Goal: Find specific page/section: Find specific page/section

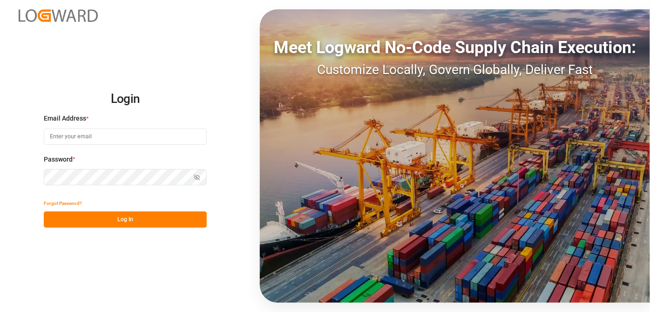
drag, startPoint x: 65, startPoint y: 137, endPoint x: 71, endPoint y: 141, distance: 7.0
click at [65, 137] on input at bounding box center [125, 136] width 163 height 16
type input "[EMAIL_ADDRESS][PERSON_NAME][DOMAIN_NAME]"
click at [161, 212] on button "Log In" at bounding box center [125, 219] width 163 height 16
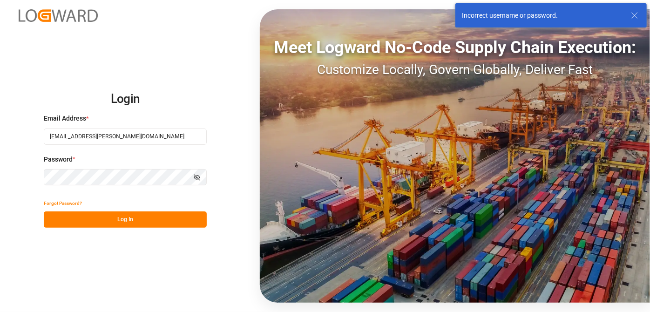
click at [0, 197] on div "Login Email Address * [EMAIL_ADDRESS][PERSON_NAME][DOMAIN_NAME] Password * Show…" at bounding box center [325, 156] width 650 height 312
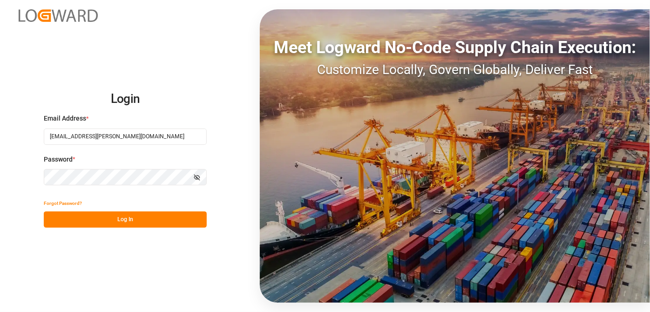
drag, startPoint x: 111, startPoint y: 224, endPoint x: 125, endPoint y: 216, distance: 15.4
click at [117, 221] on button "Log In" at bounding box center [125, 219] width 163 height 16
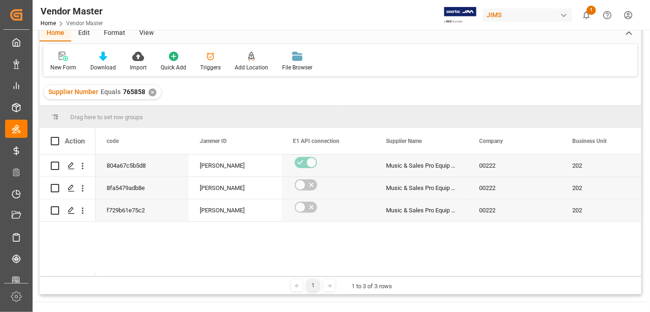
click at [151, 92] on div "✕" at bounding box center [152, 92] width 8 height 8
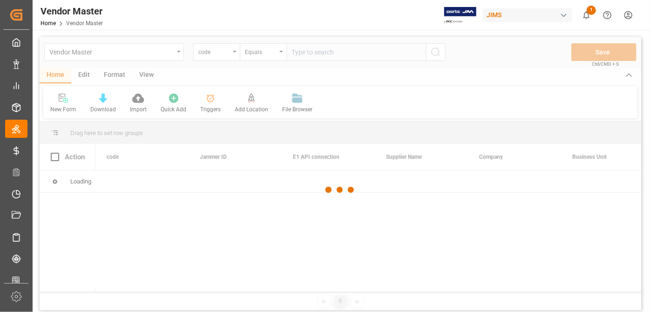
click at [216, 58] on div at bounding box center [340, 190] width 601 height 306
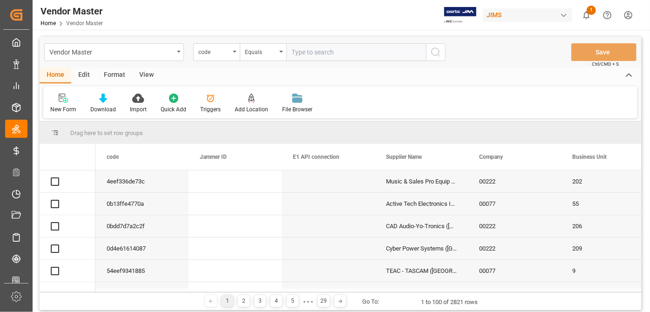
click at [227, 54] on div "code" at bounding box center [214, 51] width 32 height 11
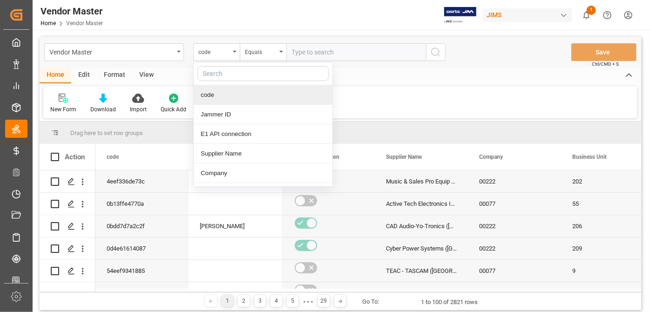
click at [237, 75] on input "text" at bounding box center [262, 73] width 131 height 15
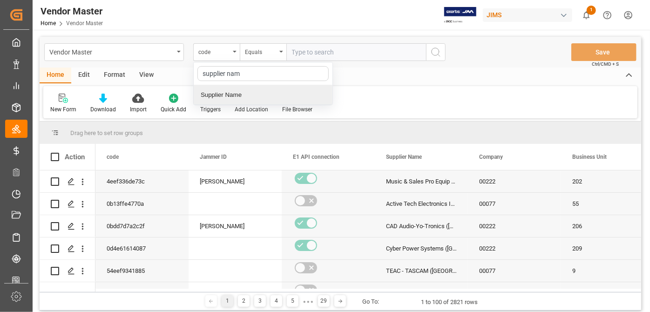
type input "supplier name"
click at [238, 93] on div "Supplier Name" at bounding box center [263, 95] width 139 height 20
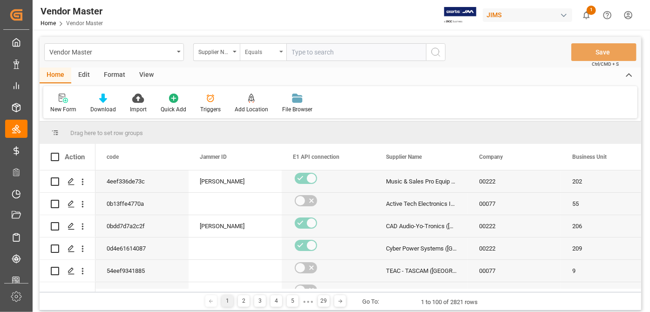
click at [259, 56] on div "Equals" at bounding box center [263, 52] width 47 height 18
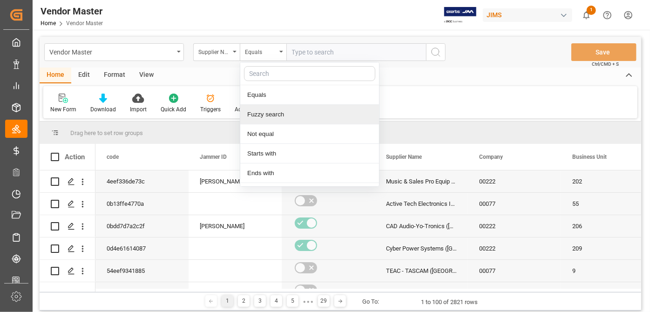
click at [280, 113] on div "Fuzzy search" at bounding box center [309, 115] width 139 height 20
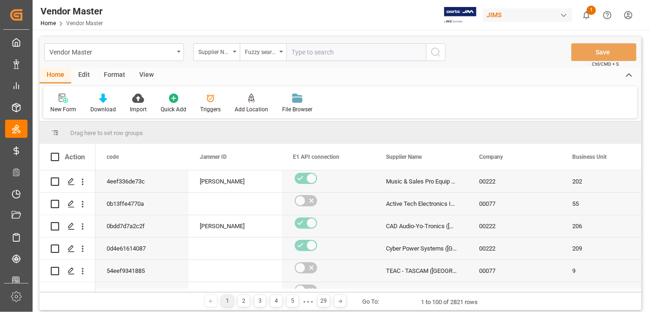
click at [323, 43] on input "text" at bounding box center [356, 52] width 140 height 18
type input "[PERSON_NAME] and [PERSON_NAME]"
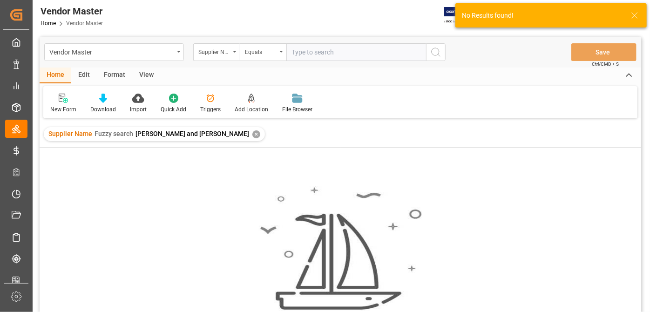
click at [329, 51] on input "text" at bounding box center [356, 52] width 140 height 18
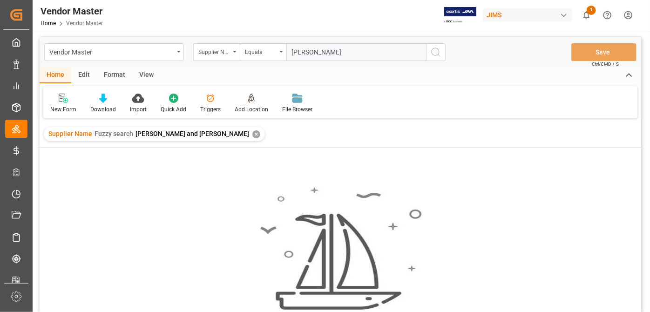
type input "[PERSON_NAME]"
click at [252, 136] on div "✕" at bounding box center [256, 134] width 8 height 8
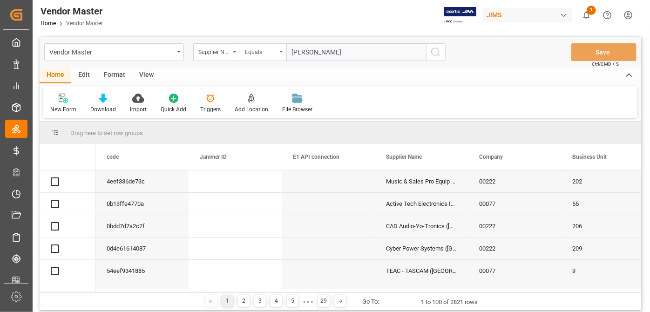
click at [263, 53] on div "Equals" at bounding box center [261, 51] width 32 height 11
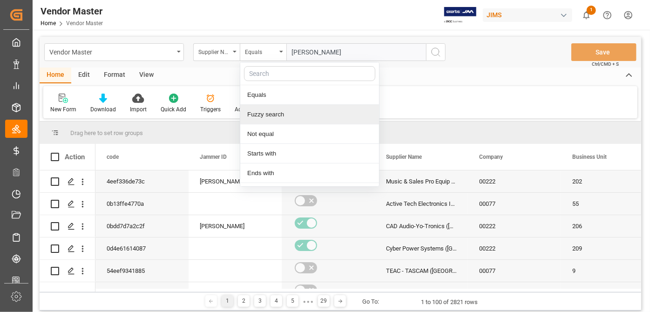
click at [282, 109] on div "Fuzzy search" at bounding box center [309, 115] width 139 height 20
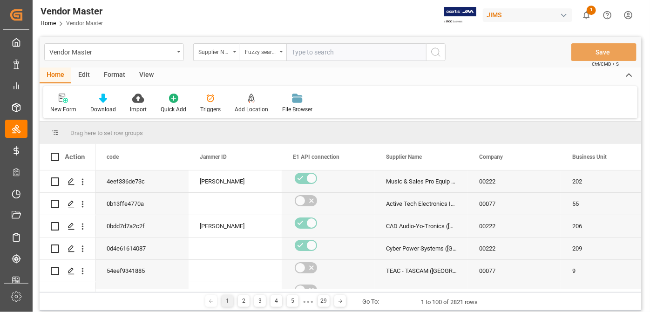
click at [360, 53] on input "text" at bounding box center [356, 52] width 140 height 18
type input "a"
type input "[PERSON_NAME]"
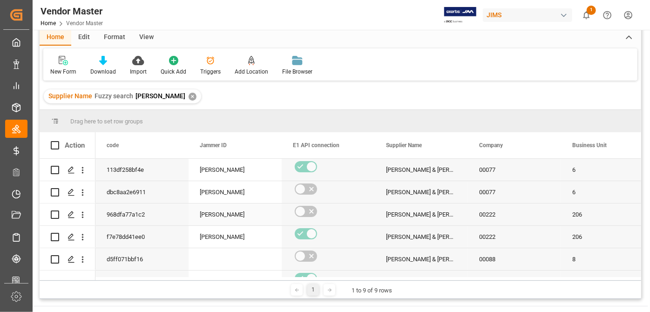
scroll to position [84, 0]
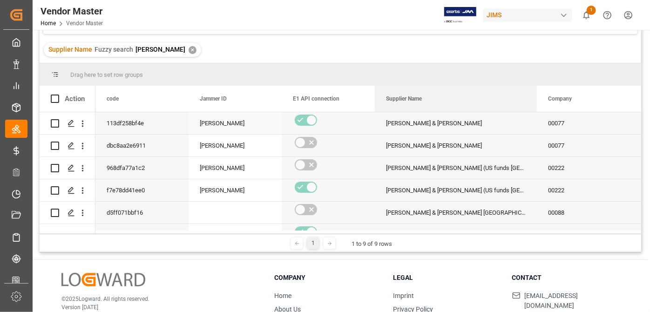
drag, startPoint x: 465, startPoint y: 100, endPoint x: 535, endPoint y: 115, distance: 71.4
click at [535, 115] on div "Action code Jammer ID E1 API connection" at bounding box center [340, 160] width 601 height 148
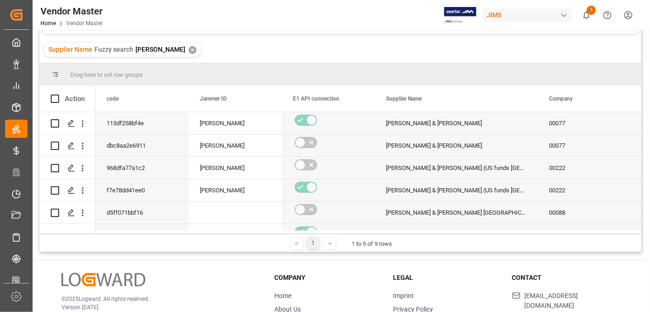
drag, startPoint x: 140, startPoint y: 234, endPoint x: 155, endPoint y: 237, distance: 15.4
click at [160, 240] on div "1 1 to 9 of 9 rows" at bounding box center [340, 243] width 601 height 19
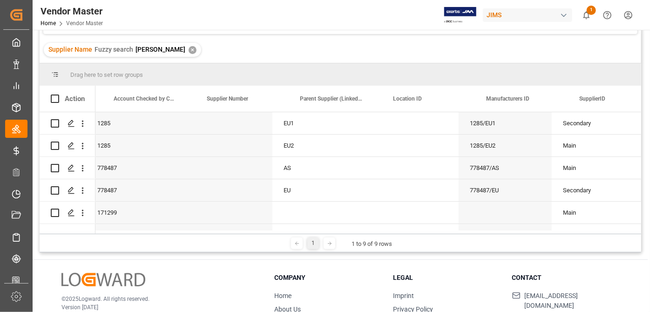
scroll to position [0, 1043]
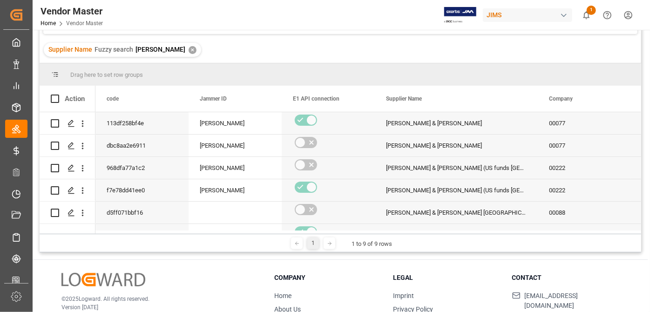
drag, startPoint x: 129, startPoint y: 230, endPoint x: 147, endPoint y: 232, distance: 17.8
click at [147, 232] on div at bounding box center [366, 231] width 542 height 3
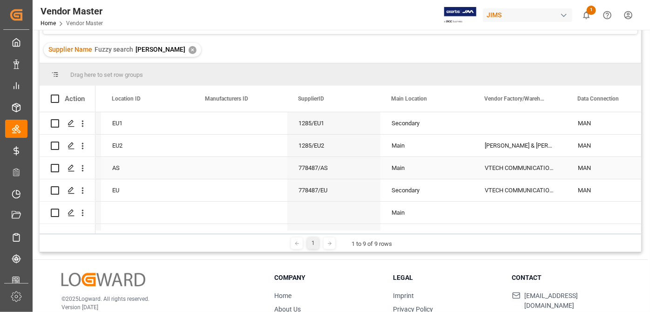
click at [325, 168] on div "778487/AS" at bounding box center [333, 168] width 93 height 22
click at [317, 168] on div "778487/AS" at bounding box center [333, 168] width 93 height 22
